Goal: Information Seeking & Learning: Learn about a topic

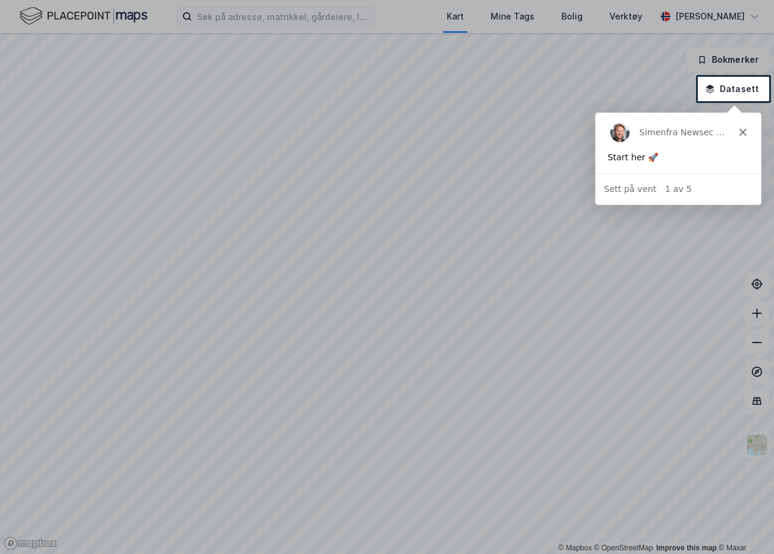
click at [748, 133] on div "Simen fra Newsec Maps" at bounding box center [678, 131] width 166 height 39
click at [744, 135] on div "Simen fra Newsec Maps" at bounding box center [678, 131] width 166 height 39
click at [744, 135] on icon "Lukk" at bounding box center [742, 131] width 7 height 7
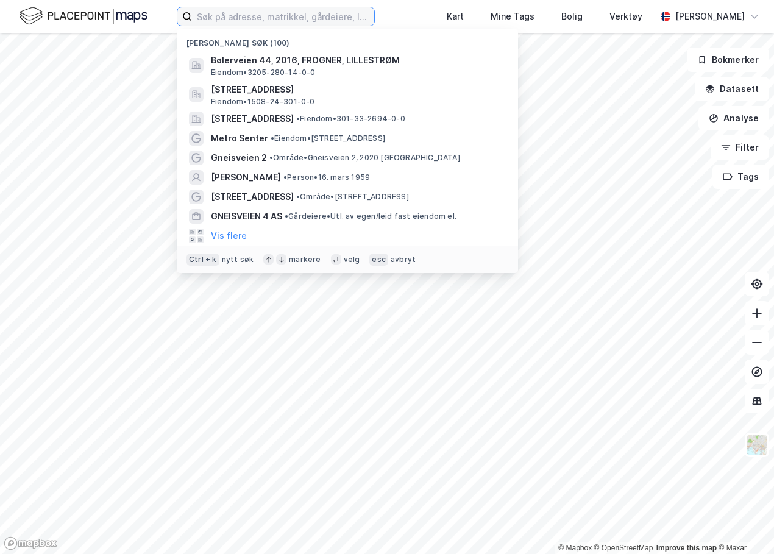
click at [297, 20] on input at bounding box center [283, 16] width 182 height 18
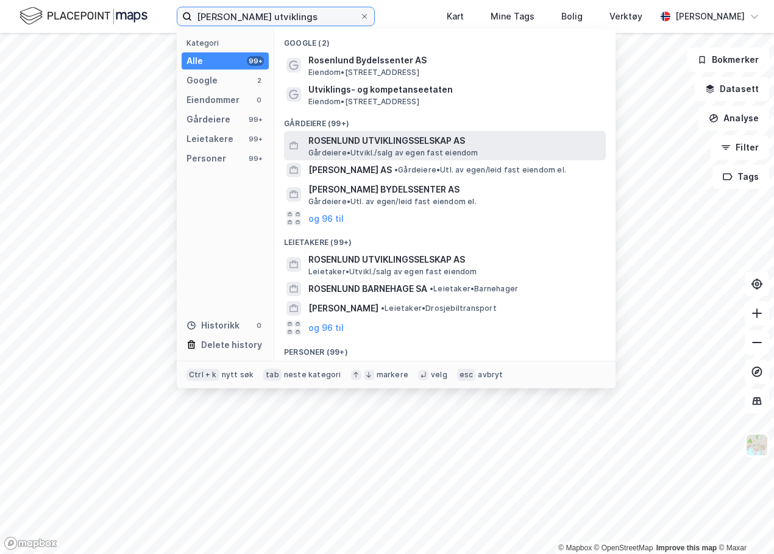
type input "[PERSON_NAME] utviklings"
click at [475, 149] on div "ROSENLUND UTVIKLINGSSELSKAP AS [PERSON_NAME][GEOGRAPHIC_DATA]/salg av egen fast…" at bounding box center [455, 145] width 295 height 24
